Goal: Information Seeking & Learning: Learn about a topic

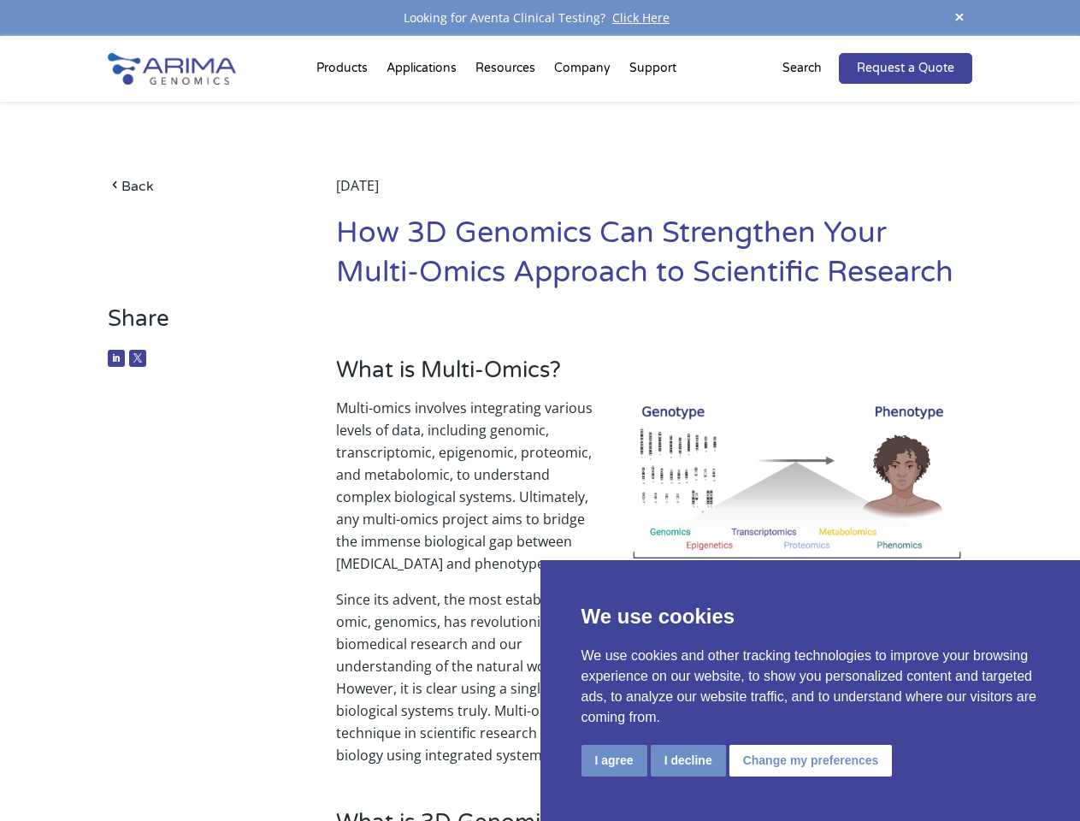
click at [540, 411] on p "Multi-omics involves integrating various levels of data, including genomic, tra…" at bounding box center [654, 493] width 636 height 192
click at [614, 760] on button "I agree" at bounding box center [615, 761] width 66 height 32
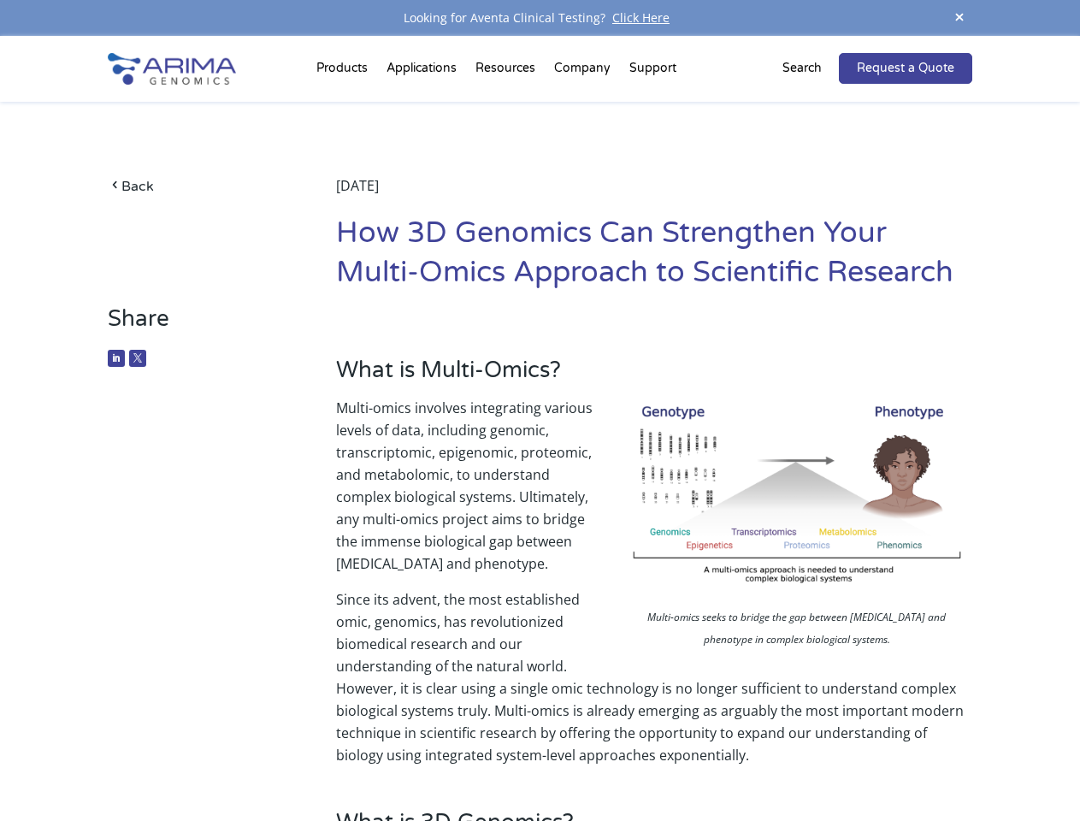
click at [688, 760] on p "Since its advent, the most established omic, genomics, has revolutionized biome…" at bounding box center [654, 677] width 636 height 178
click at [808, 760] on p "Since its advent, the most established omic, genomics, has revolutionized biome…" at bounding box center [654, 677] width 636 height 178
click at [960, 18] on span at bounding box center [960, 18] width 26 height 23
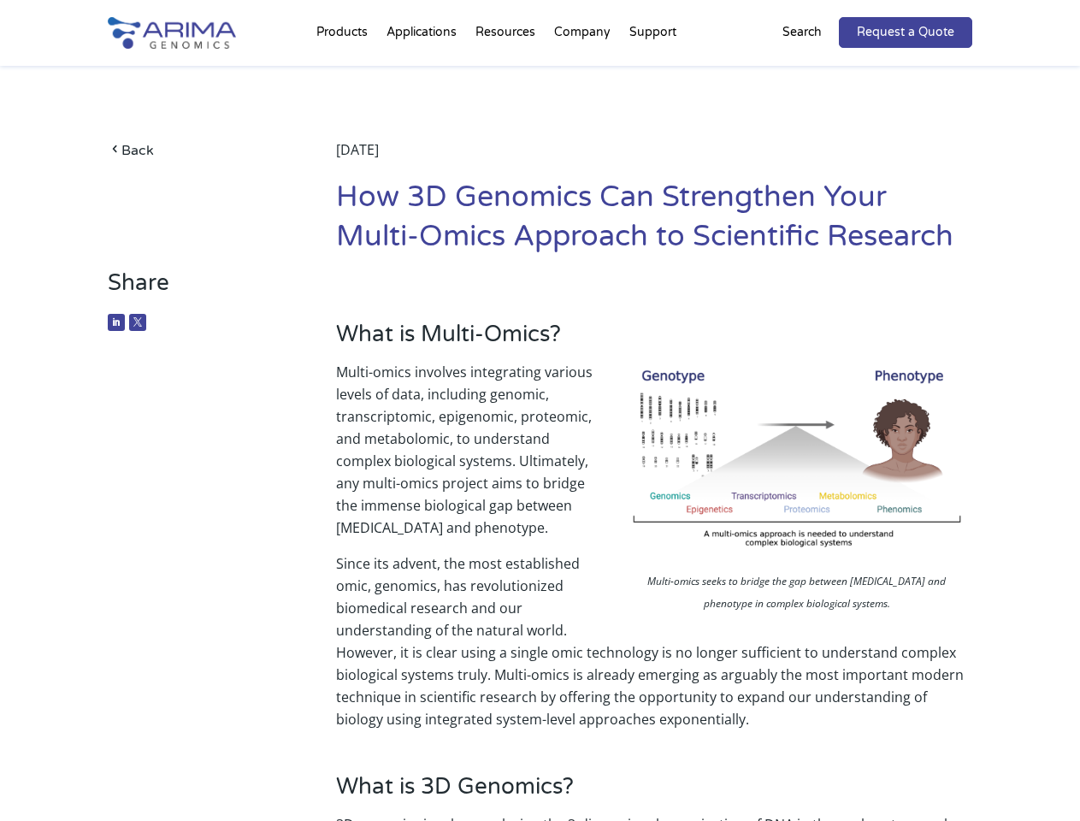
click at [540, 429] on p "Multi-omics involves integrating various levels of data, including genomic, tra…" at bounding box center [654, 457] width 636 height 192
click at [345, 72] on div "Back [DATE] How 3D Genomics Can Strengthen Your Multi-Omics Approach to Scienti…" at bounding box center [540, 168] width 864 height 204
click at [507, 72] on div "Back [DATE] How 3D Genomics Can Strengthen Your Multi-Omics Approach to Scienti…" at bounding box center [540, 168] width 864 height 204
click at [583, 72] on div "Back [DATE] How 3D Genomics Can Strengthen Your Multi-Omics Approach to Scienti…" at bounding box center [540, 168] width 864 height 204
click at [653, 72] on div "Back [DATE] How 3D Genomics Can Strengthen Your Multi-Omics Approach to Scienti…" at bounding box center [540, 168] width 864 height 204
